Goal: Task Accomplishment & Management: Complete application form

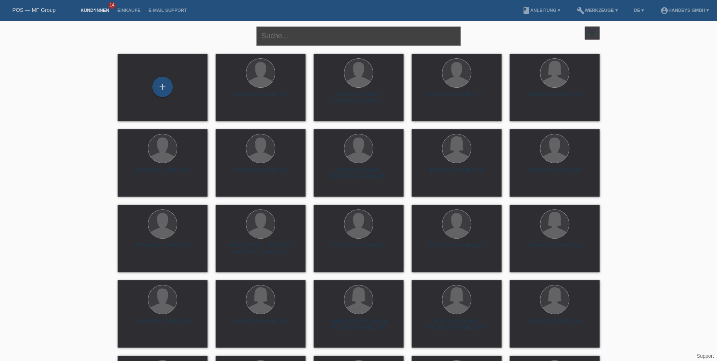
click at [302, 34] on input "text" at bounding box center [358, 36] width 204 height 19
click at [315, 31] on input "text" at bounding box center [358, 36] width 204 height 19
type input "[PERSON_NAME]"
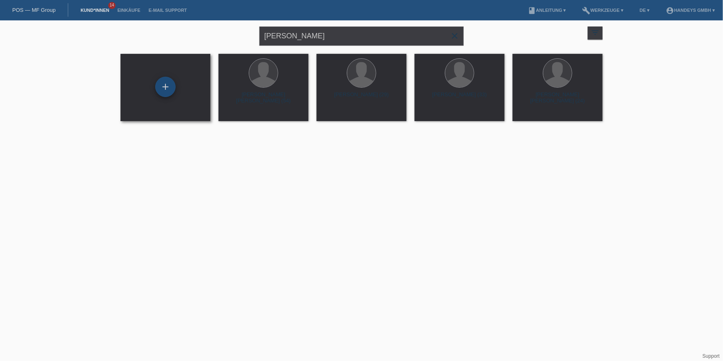
click at [162, 82] on div "+" at bounding box center [165, 87] width 20 height 20
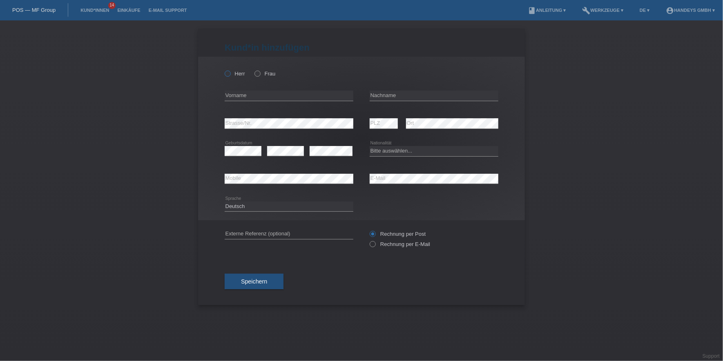
click at [236, 73] on label "Herr" at bounding box center [235, 74] width 20 height 6
click at [230, 73] on input "Herr" at bounding box center [227, 73] width 5 height 5
radio input "true"
click at [270, 97] on input "text" at bounding box center [289, 96] width 129 height 10
type input "[PERSON_NAME]"
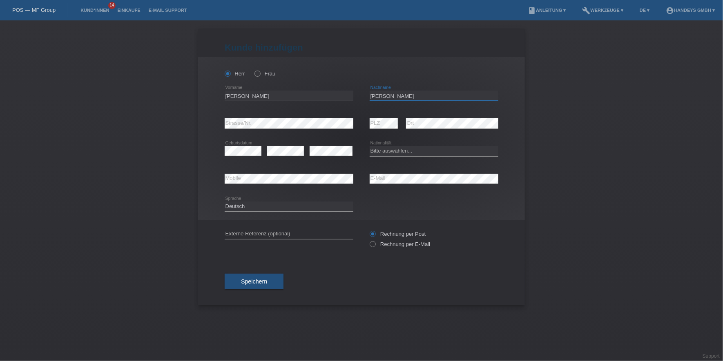
type input "[PERSON_NAME]"
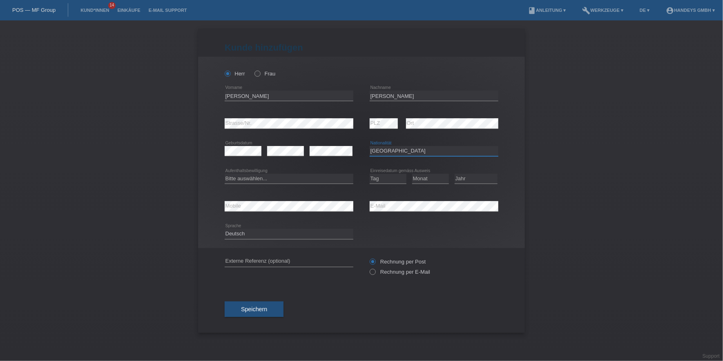
click at [397, 152] on select "Bitte auswählen... Schweiz Deutschland Liechtenstein Österreich ------------ Af…" at bounding box center [434, 151] width 129 height 10
select select "ES"
click at [370, 146] on select "Bitte auswählen... Schweiz Deutschland Liechtenstein Österreich ------------ Af…" at bounding box center [434, 151] width 129 height 10
click at [256, 176] on select "Bitte auswählen... C B B - Flüchtlingsstatus Andere" at bounding box center [289, 179] width 129 height 10
select select "B"
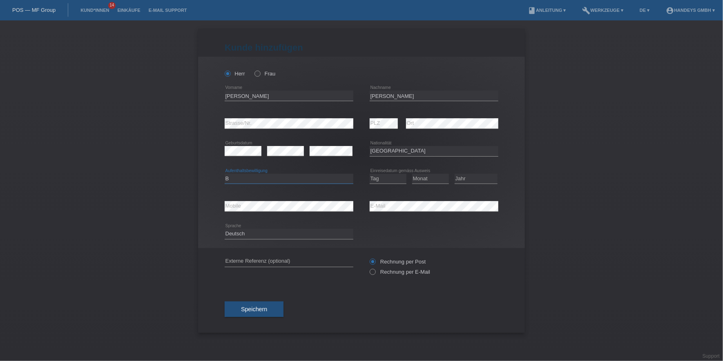
click at [225, 174] on select "Bitte auswählen... C B B - Flüchtlingsstatus Andere" at bounding box center [289, 179] width 129 height 10
click at [392, 175] on select "Tag 01 02 03 04 05 06 07 08 09 10 11" at bounding box center [388, 179] width 37 height 10
select select "20"
click at [370, 174] on select "Tag 01 02 03 04 05 06 07 08 09 10 11" at bounding box center [388, 179] width 37 height 10
select select "07"
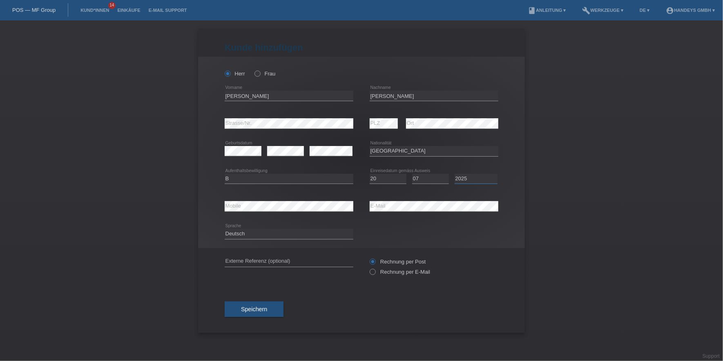
select select "2023"
click at [248, 261] on input "text" at bounding box center [289, 262] width 129 height 10
type input "DERYA"
click at [390, 271] on label "Rechnung per E-Mail" at bounding box center [400, 272] width 60 height 6
click at [375, 271] on input "Rechnung per E-Mail" at bounding box center [372, 274] width 5 height 10
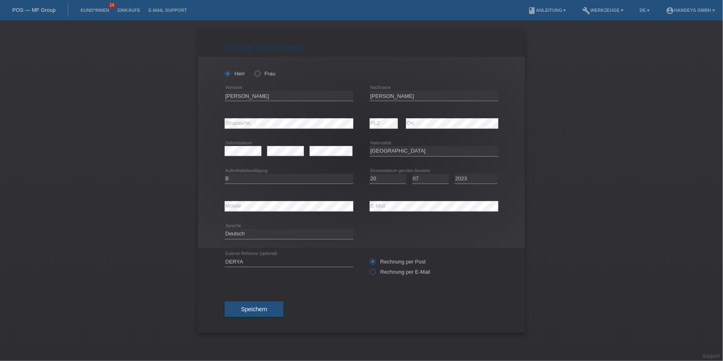
radio input "true"
click at [311, 277] on div "DERYA error Externe Referenz (optional) Rechnung per Post" at bounding box center [362, 267] width 274 height 38
click at [261, 310] on span "Speichern" at bounding box center [254, 309] width 26 height 7
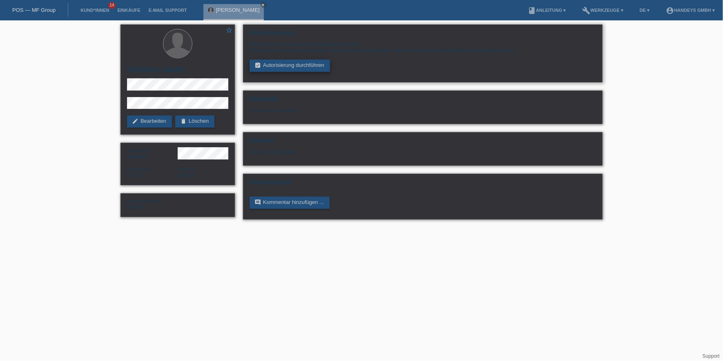
click at [303, 68] on link "assignment_turned_in Autorisierung durchführen" at bounding box center [290, 66] width 80 height 12
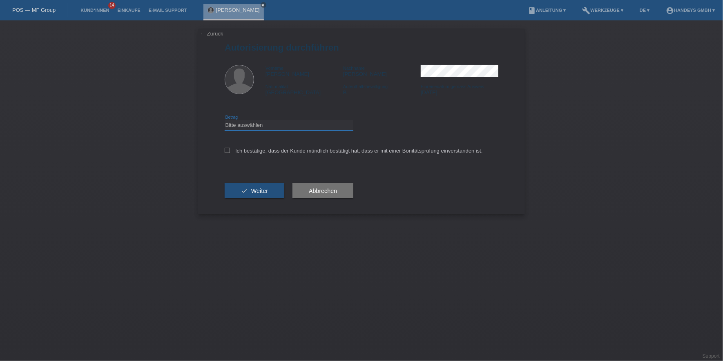
click at [301, 123] on select "Bitte auswählen CHF 1.00 - CHF 499.00 CHF 500.00 - CHF 1'999.00 CHF 2'000.00 - …" at bounding box center [289, 125] width 129 height 10
select select "3"
click at [225, 120] on select "Bitte auswählen CHF 1.00 - CHF 499.00 CHF 500.00 - CHF 1'999.00 CHF 2'000.00 - …" at bounding box center [289, 125] width 129 height 10
click at [281, 150] on label "Ich bestätige, dass der Kunde mündlich bestätigt hat, dass er mit einer Bonität…" at bounding box center [354, 151] width 258 height 6
click at [230, 150] on input "Ich bestätige, dass der Kunde mündlich bestätigt hat, dass er mit einer Bonität…" at bounding box center [227, 150] width 5 height 5
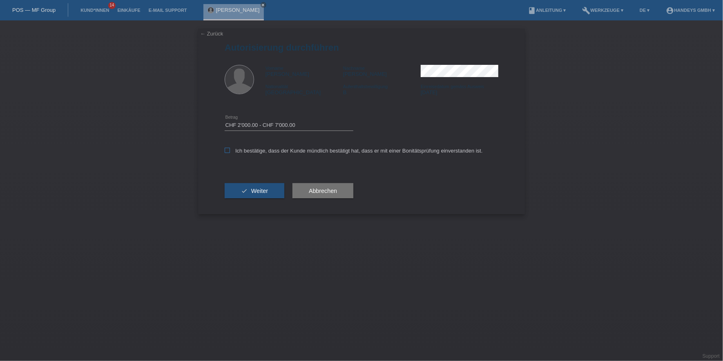
checkbox input "true"
click at [260, 188] on span "Weiter" at bounding box center [259, 191] width 17 height 7
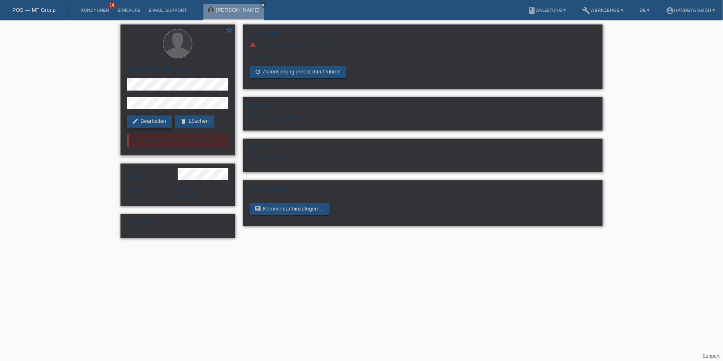
click at [157, 123] on link "edit Bearbeiten" at bounding box center [149, 122] width 45 height 12
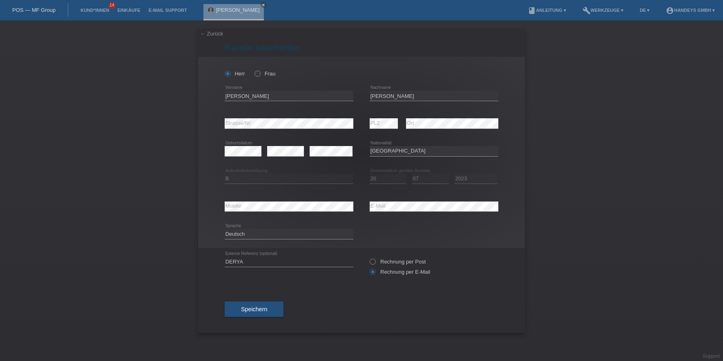
select select "ES"
select select "B"
select select "20"
select select "07"
select select "2023"
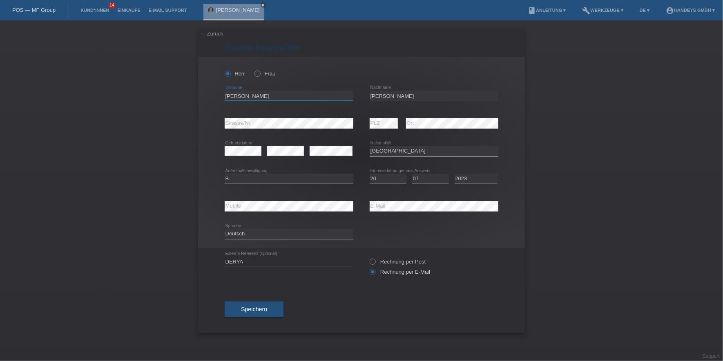
click at [227, 96] on input "[PERSON_NAME]" at bounding box center [289, 96] width 129 height 10
drag, startPoint x: 412, startPoint y: 96, endPoint x: 352, endPoint y: 94, distance: 59.7
click at [352, 94] on div "Samuel error Vorname Baez Pierre error Nachname" at bounding box center [362, 96] width 274 height 28
click at [230, 96] on input "Samuel" at bounding box center [289, 96] width 129 height 10
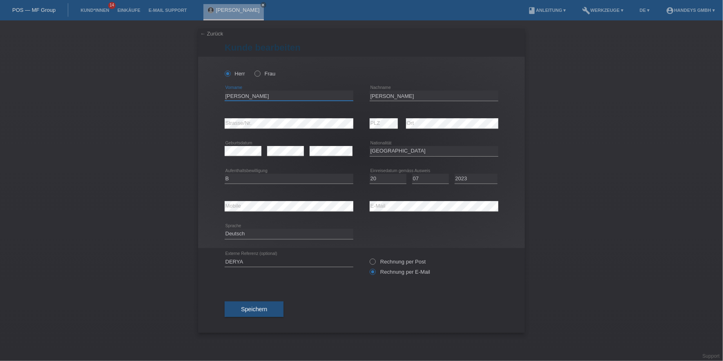
click at [230, 96] on input "Samuel" at bounding box center [289, 96] width 129 height 10
click at [354, 207] on div "error Mobile error E-Mail" at bounding box center [362, 207] width 274 height 28
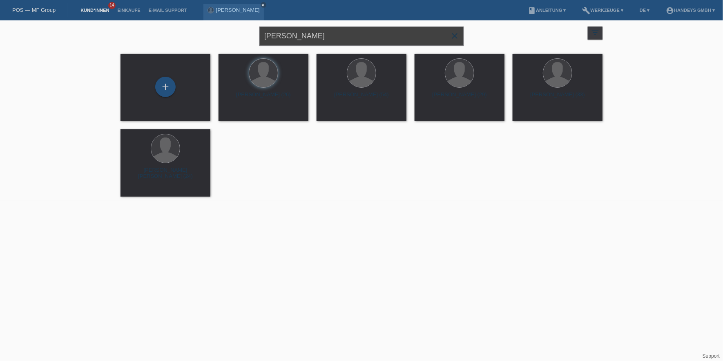
drag, startPoint x: 271, startPoint y: 38, endPoint x: 218, endPoint y: 37, distance: 53.5
click at [218, 37] on div "samuel baez close filter_list view_module Alle Kund*innen anzeigen star Markier…" at bounding box center [361, 34] width 490 height 29
drag, startPoint x: 314, startPoint y: 37, endPoint x: 326, endPoint y: 35, distance: 12.0
click at [315, 37] on input "samuel baez" at bounding box center [361, 36] width 204 height 19
type input "HEUSS"
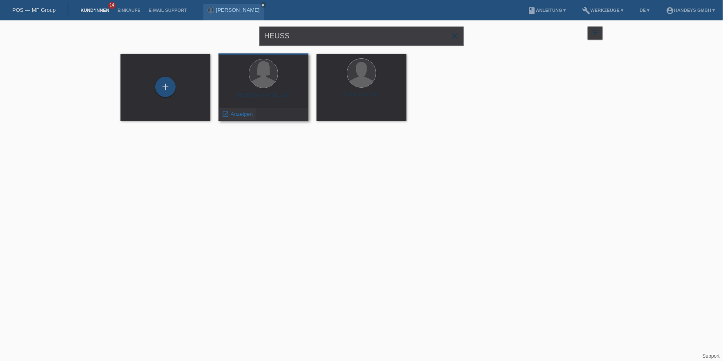
click at [236, 116] on span "Anzeigen" at bounding box center [242, 114] width 22 height 6
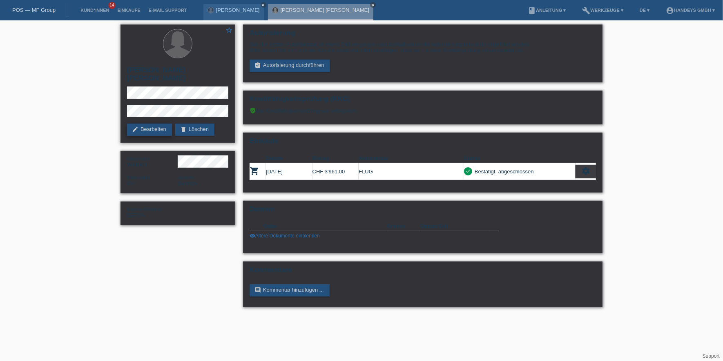
click at [157, 124] on link "edit Bearbeiten" at bounding box center [149, 130] width 45 height 12
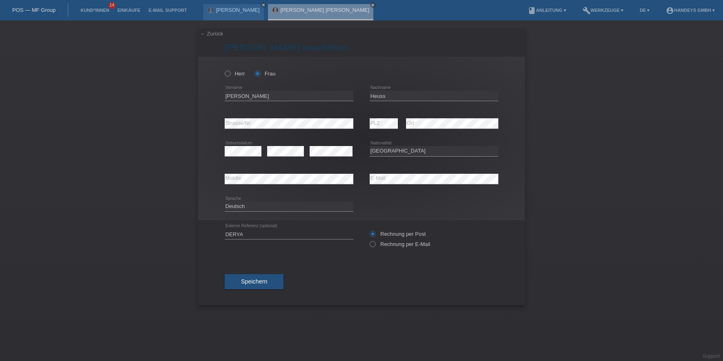
select select "CH"
click at [194, 125] on div "← Zurück [PERSON_NAME] bearbeiten [PERSON_NAME] Frau [PERSON_NAME] error Vornam…" at bounding box center [361, 190] width 723 height 341
click at [393, 243] on label "Rechnung per E-Mail" at bounding box center [400, 244] width 60 height 6
click at [375, 243] on input "Rechnung per E-Mail" at bounding box center [372, 246] width 5 height 10
radio input "true"
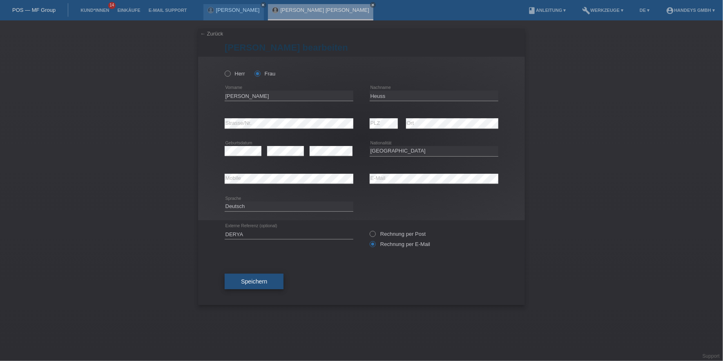
click at [263, 283] on span "Speichern" at bounding box center [254, 282] width 26 height 7
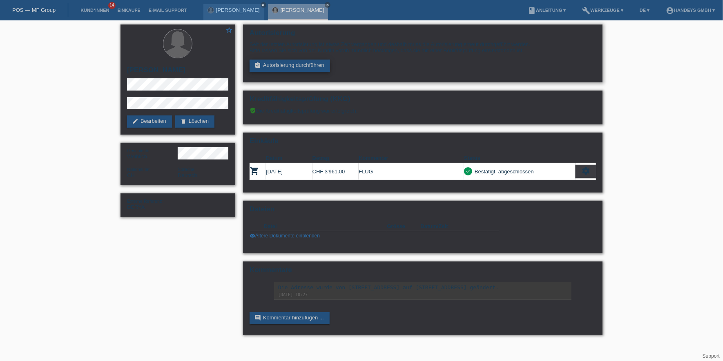
click at [307, 64] on link "assignment_turned_in Autorisierung durchführen" at bounding box center [290, 66] width 80 height 12
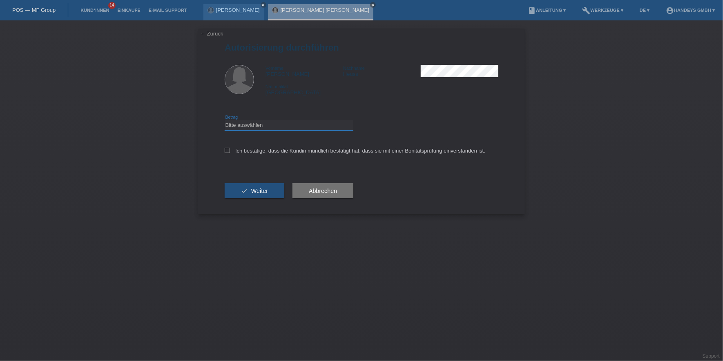
click at [269, 127] on select "Bitte auswählen CHF 1.00 - CHF 499.00 CHF 500.00 - CHF 1'999.00 CHF 2'000.00 - …" at bounding box center [289, 125] width 129 height 10
select select "3"
click at [225, 120] on select "Bitte auswählen CHF 1.00 - CHF 499.00 CHF 500.00 - CHF 1'999.00 CHF 2'000.00 - …" at bounding box center [289, 125] width 129 height 10
click at [265, 148] on label "Ich bestätige, dass die Kundin mündlich bestätigt hat, dass sie mit einer Bonit…" at bounding box center [355, 151] width 261 height 6
click at [230, 148] on input "Ich bestätige, dass die Kundin mündlich bestätigt hat, dass sie mit einer Bonit…" at bounding box center [227, 150] width 5 height 5
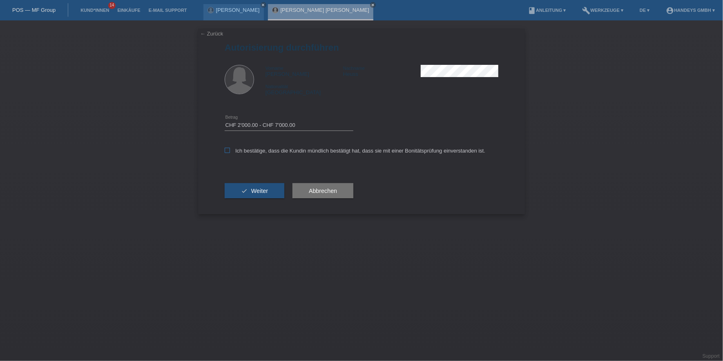
checkbox input "true"
click at [250, 194] on button "check Weiter" at bounding box center [255, 191] width 60 height 16
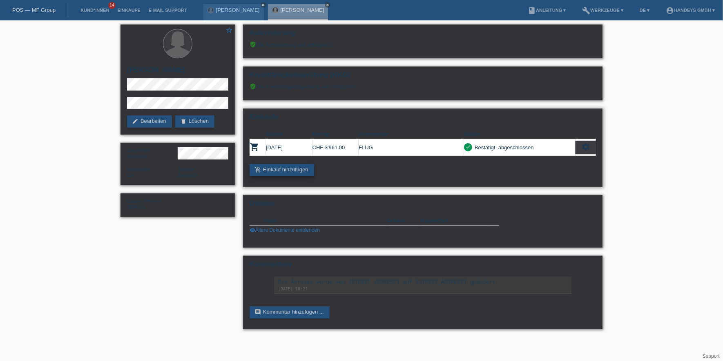
click at [294, 171] on link "add_shopping_cart Einkauf hinzufügen" at bounding box center [282, 170] width 65 height 12
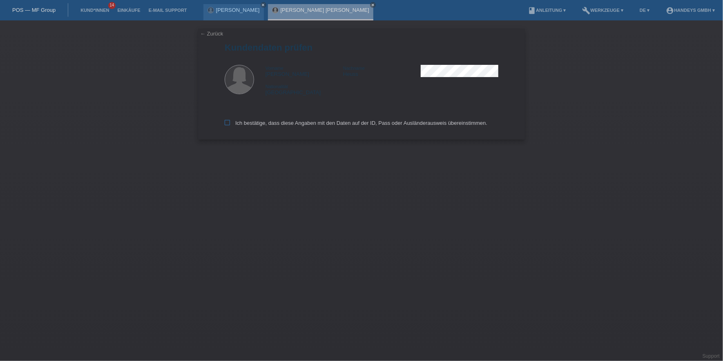
click at [248, 123] on label "Ich bestätige, dass diese Angaben mit den Daten auf der ID, Pass oder Ausländer…" at bounding box center [356, 123] width 263 height 6
click at [230, 123] on input "Ich bestätige, dass diese Angaben mit den Daten auf der ID, Pass oder Ausländer…" at bounding box center [227, 122] width 5 height 5
checkbox input "true"
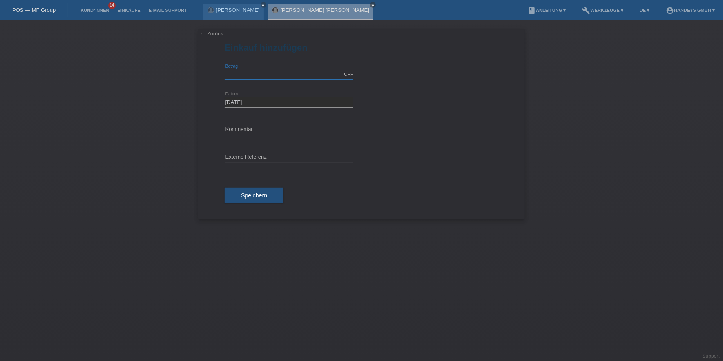
click at [254, 71] on input "text" at bounding box center [289, 74] width 129 height 10
type input "6000.00"
click at [278, 120] on div "error Kommentar" at bounding box center [289, 130] width 129 height 28
click at [273, 127] on input "text" at bounding box center [289, 130] width 129 height 10
type input "TEST"
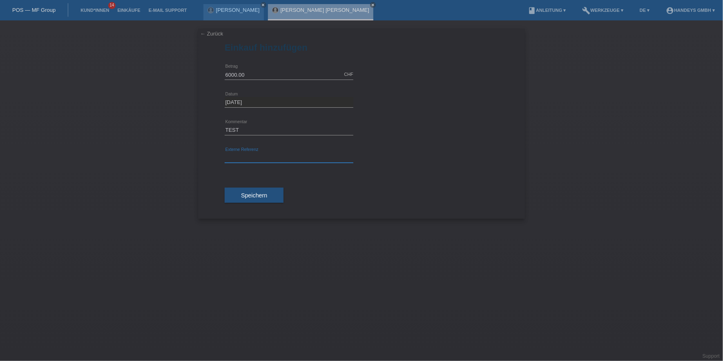
click at [257, 155] on input "text" at bounding box center [289, 158] width 129 height 10
type input "DERYA"
click at [234, 175] on div "Speichern" at bounding box center [362, 195] width 274 height 47
click at [242, 192] on span "Speichern" at bounding box center [254, 195] width 26 height 7
